Goal: Task Accomplishment & Management: Use online tool/utility

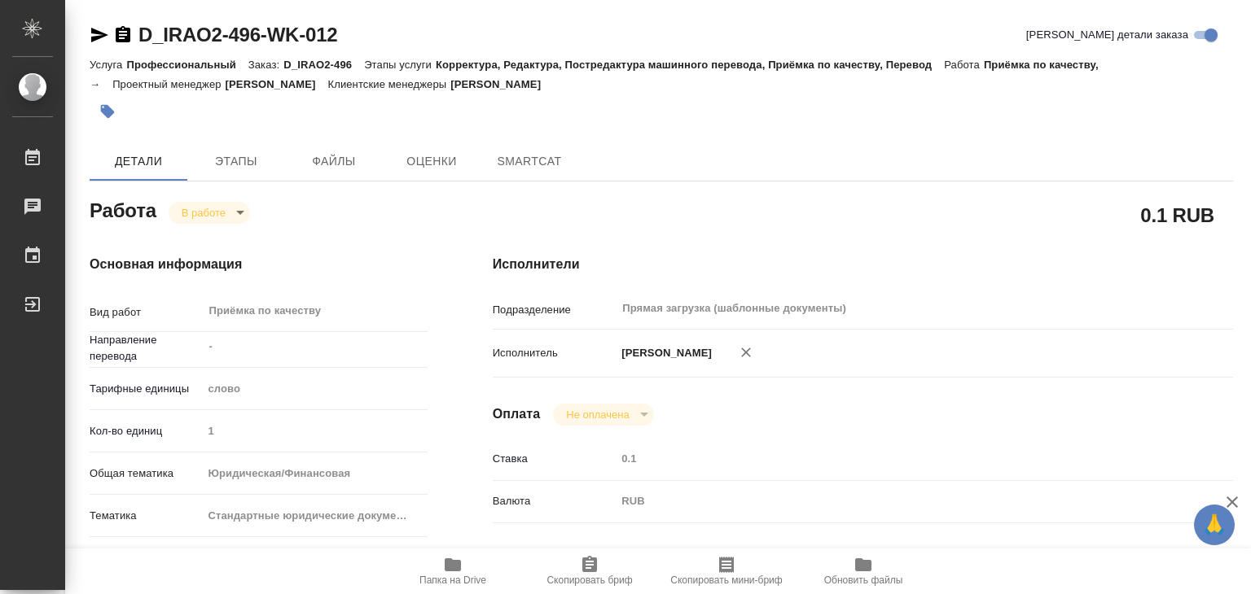
type textarea "x"
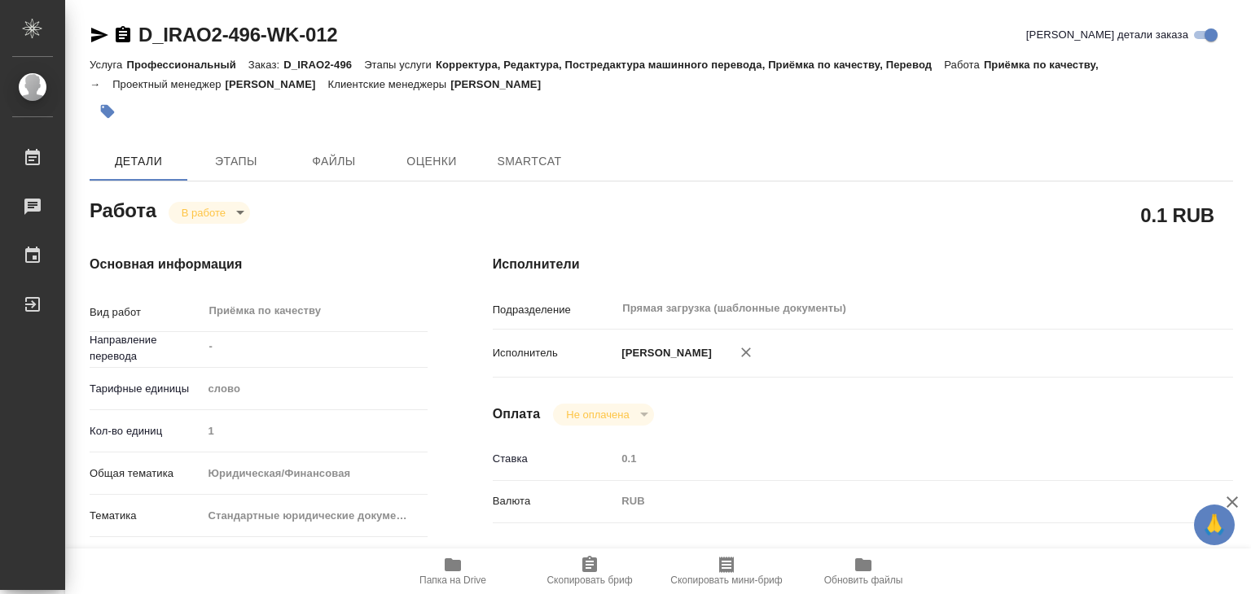
type textarea "x"
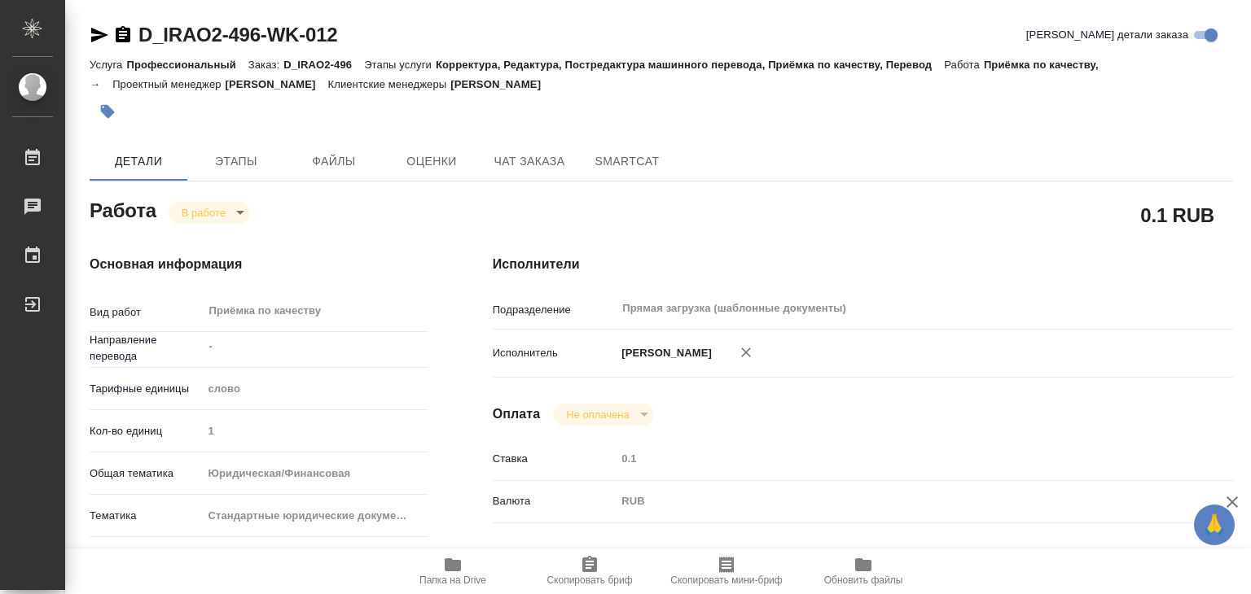
type textarea "x"
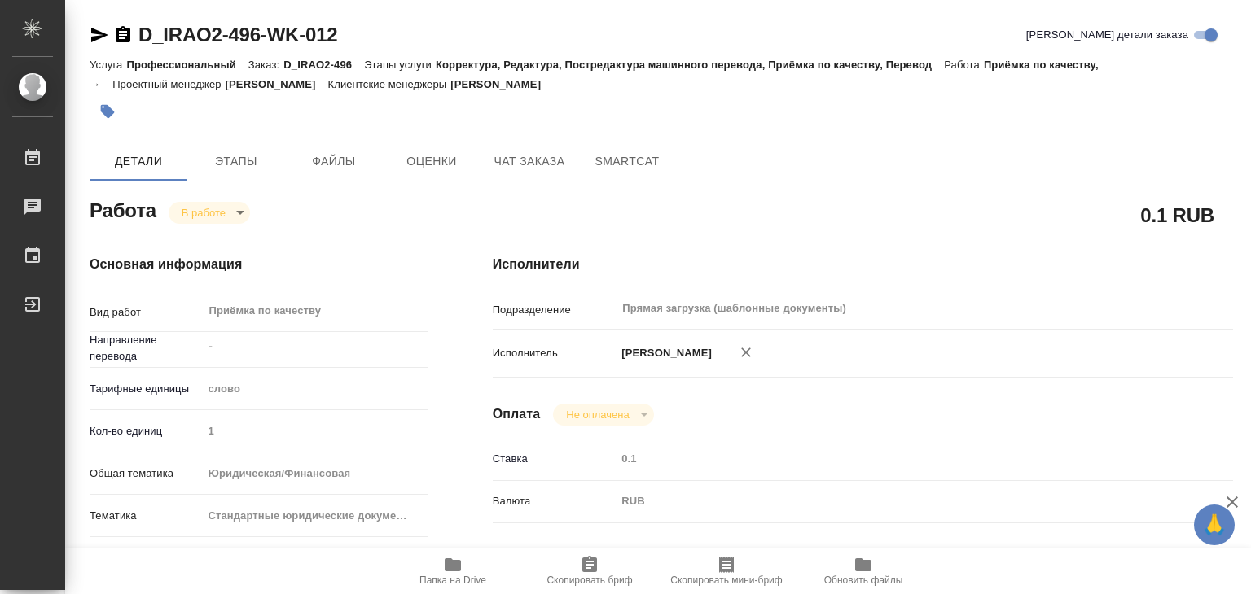
type textarea "x"
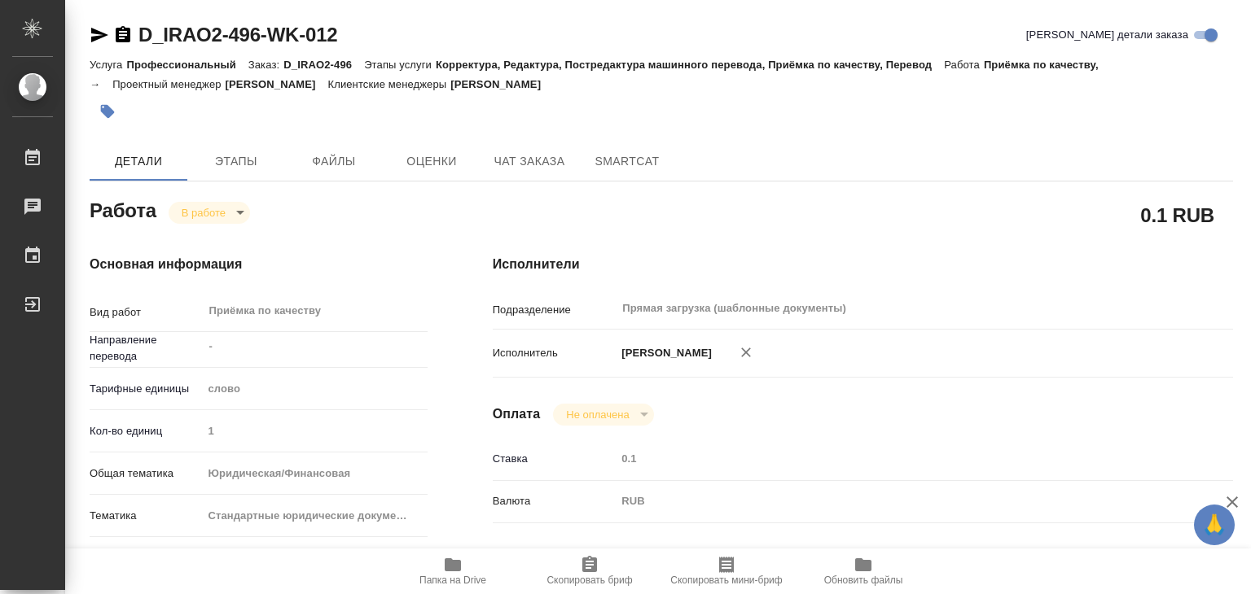
type textarea "x"
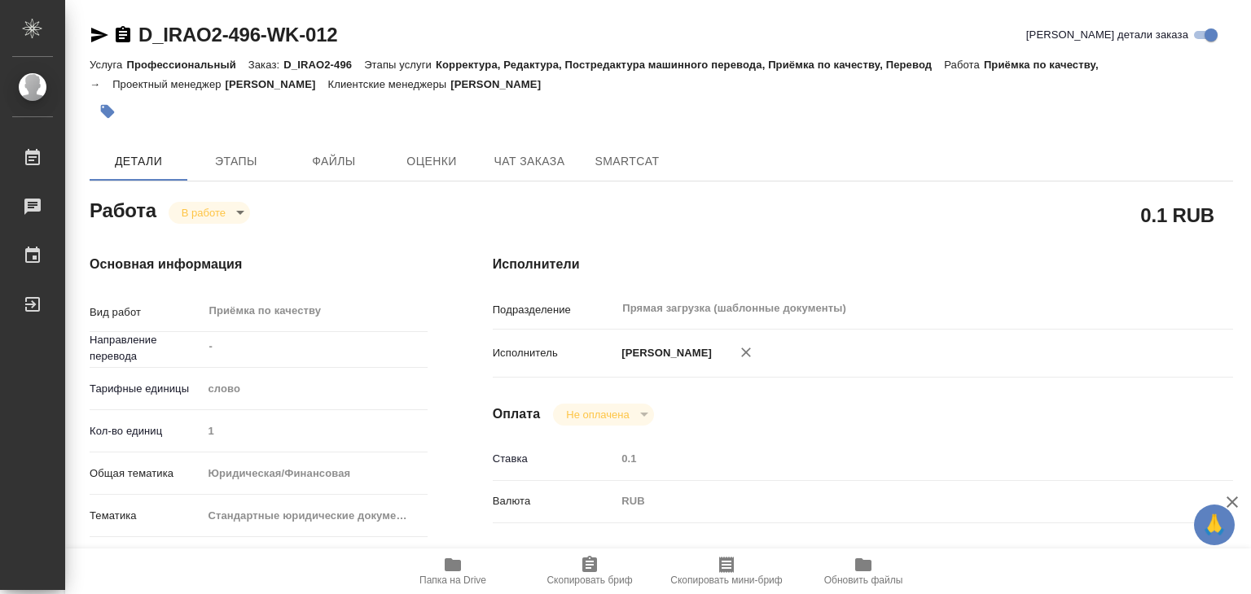
type textarea "x"
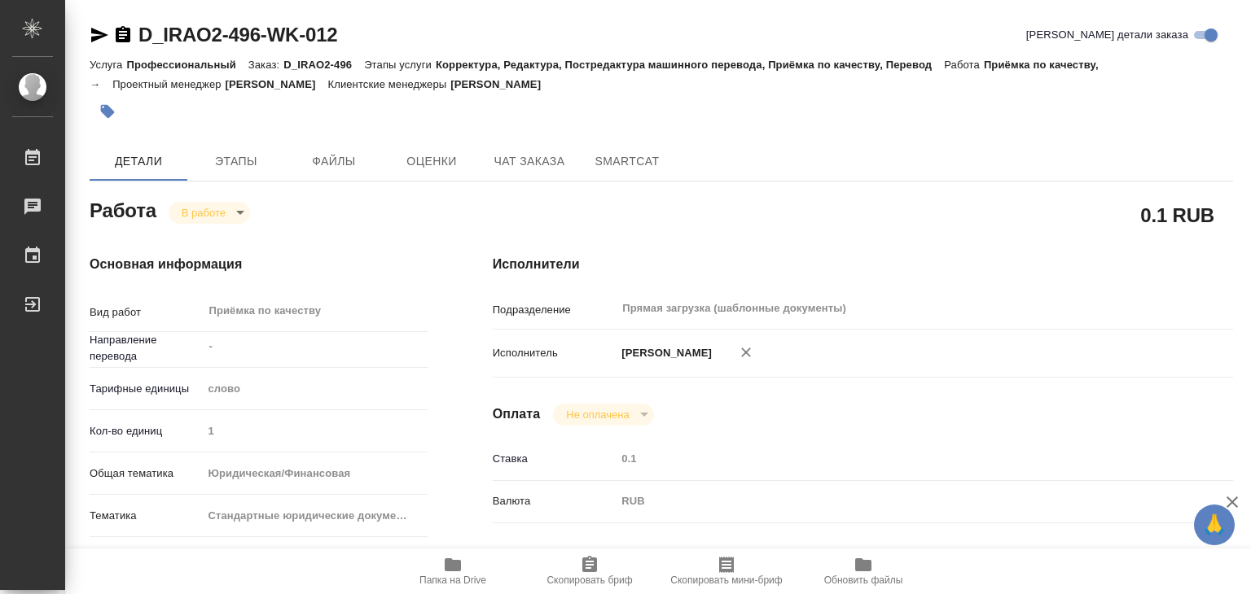
type textarea "x"
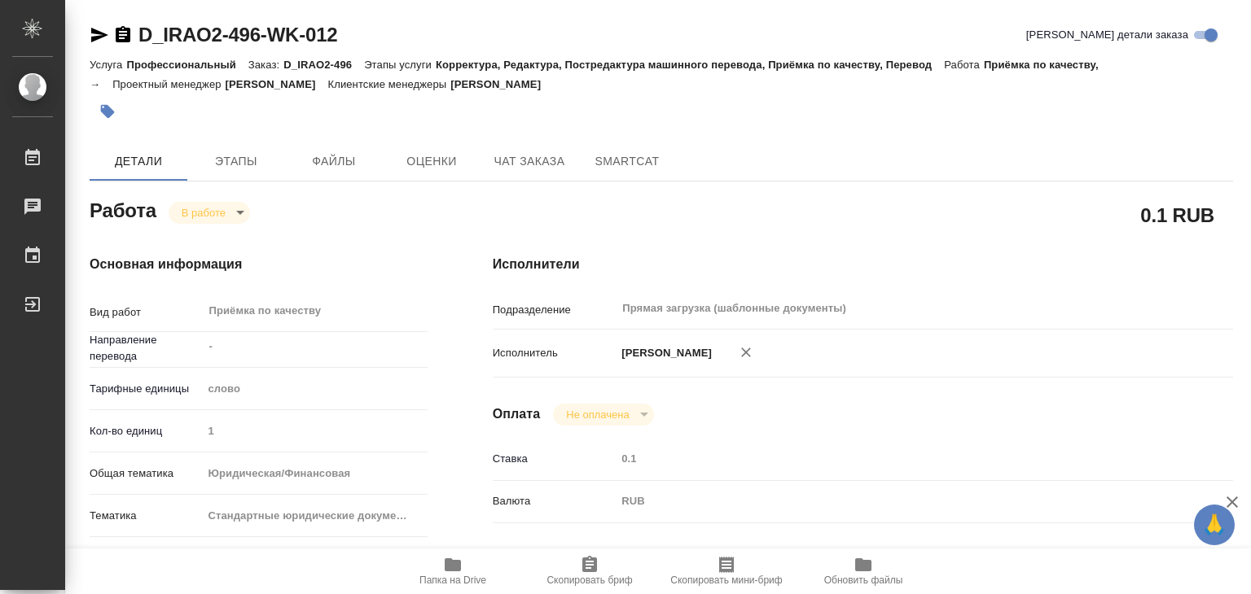
type textarea "x"
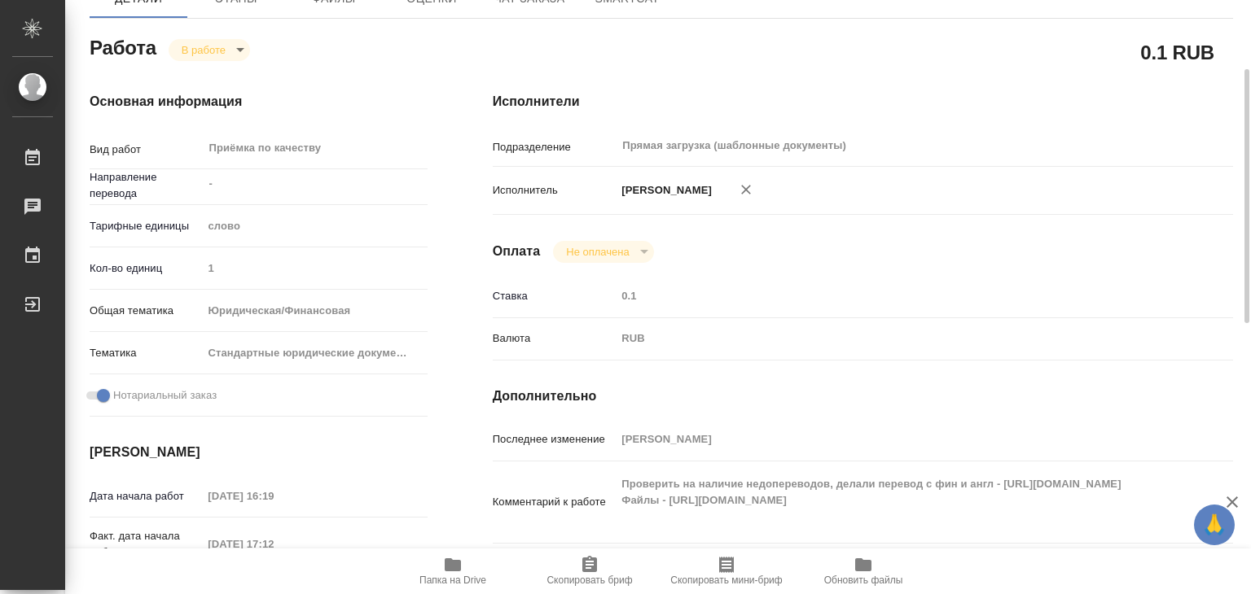
scroll to position [244, 0]
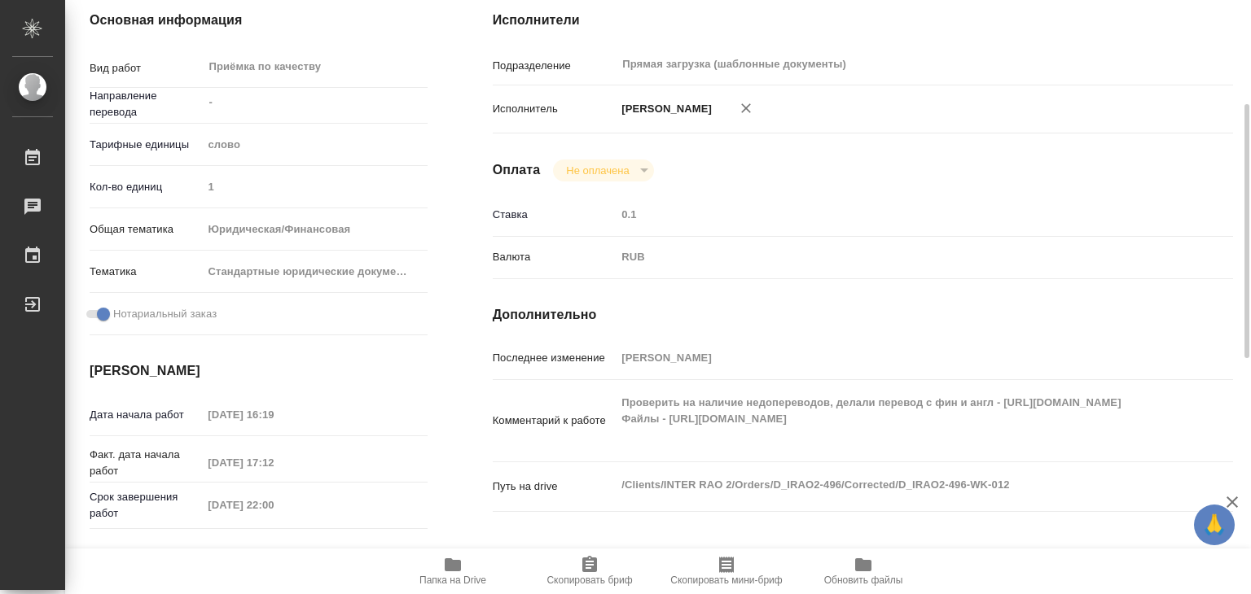
click at [1105, 109] on div "[PERSON_NAME]" at bounding box center [893, 109] width 555 height 34
click at [460, 572] on icon "button" at bounding box center [453, 565] width 20 height 20
type textarea "x"
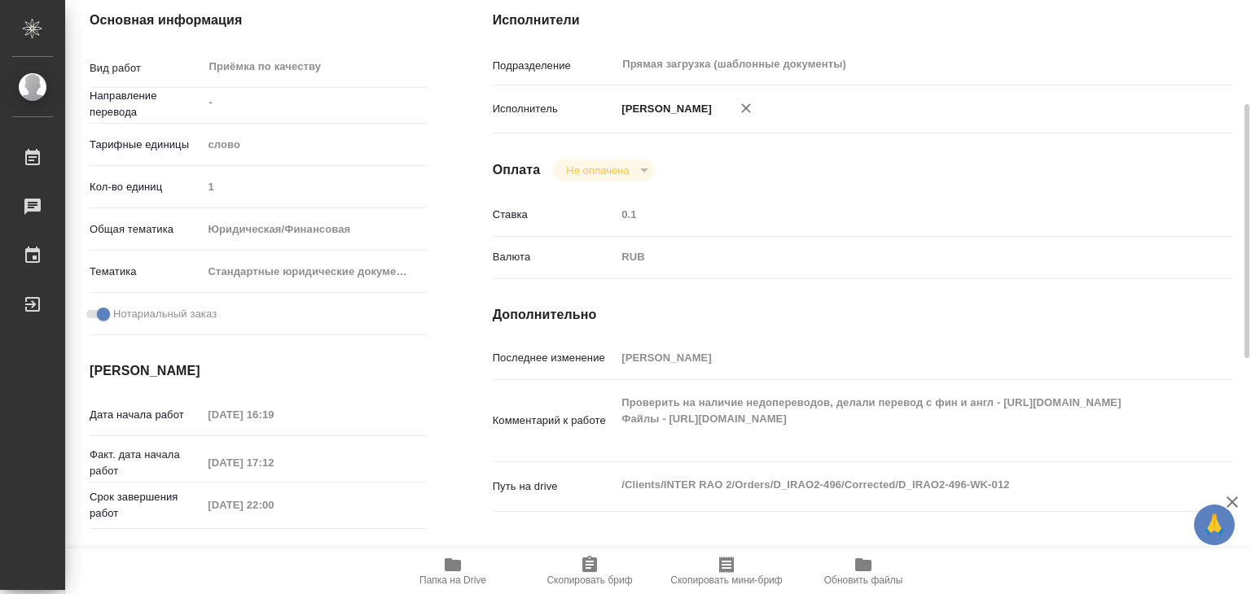
type textarea "x"
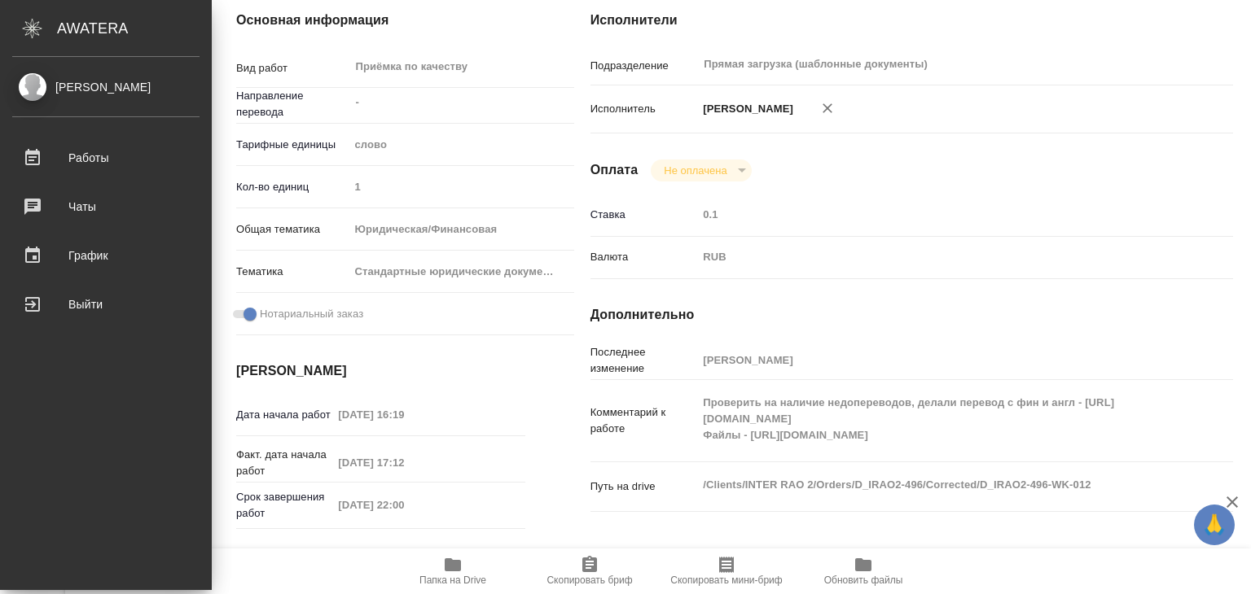
type textarea "x"
